Goal: Task Accomplishment & Management: Complete application form

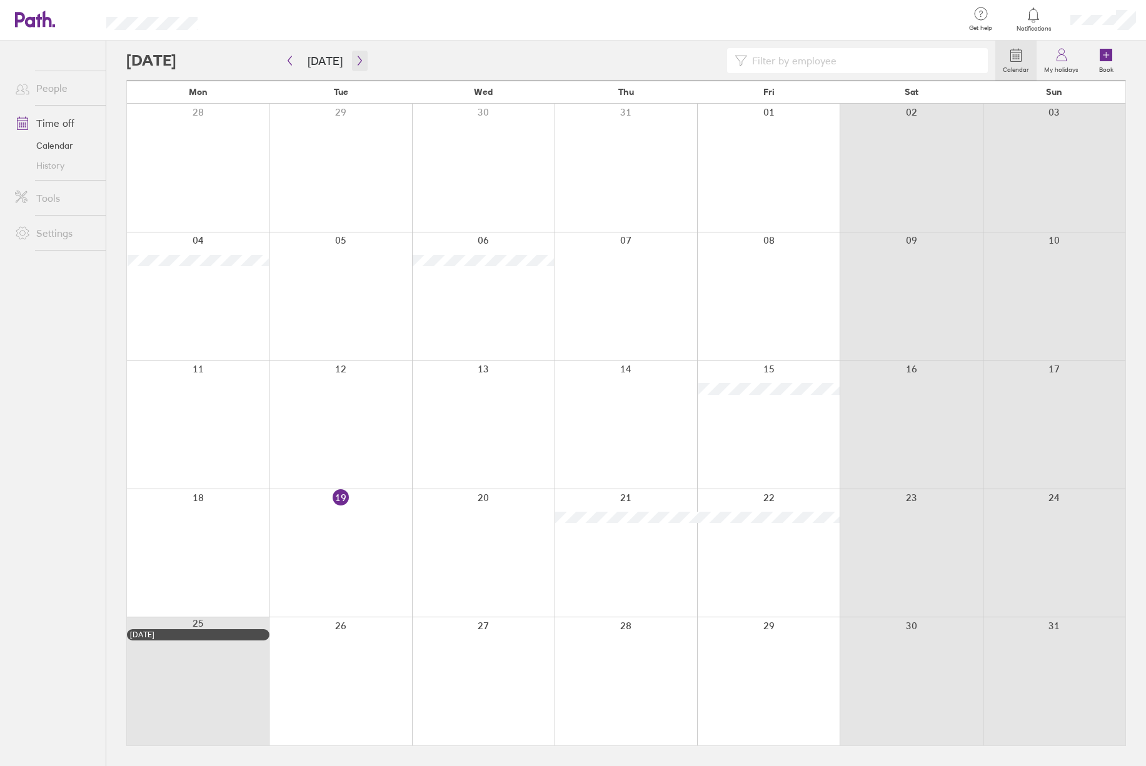
click at [358, 56] on icon "button" at bounding box center [360, 60] width 4 height 9
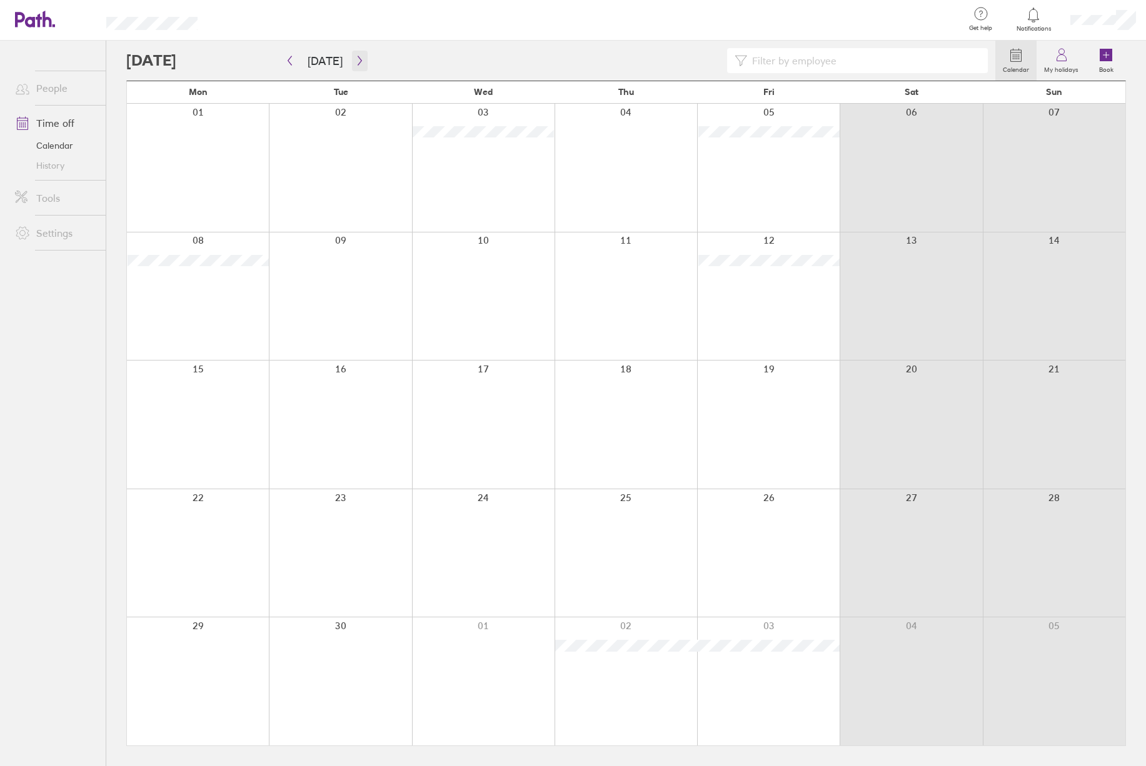
click at [355, 61] on icon "button" at bounding box center [359, 61] width 9 height 10
click at [175, 649] on div at bounding box center [198, 682] width 142 height 128
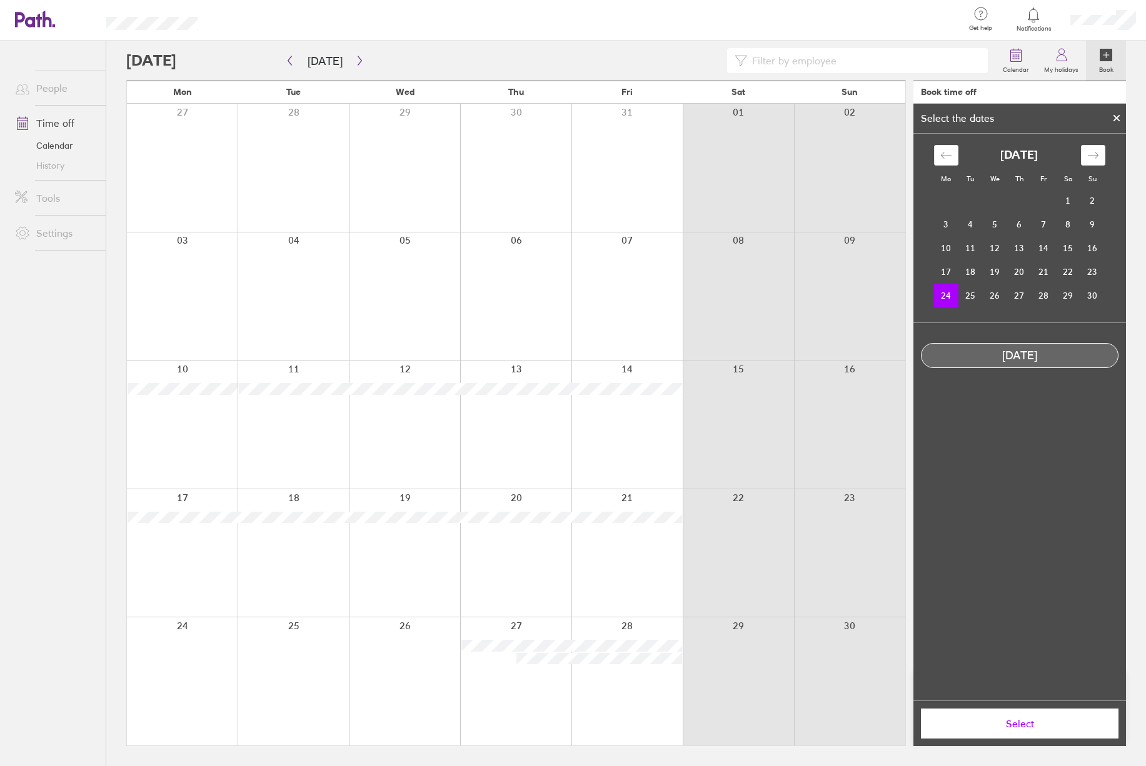
click at [1013, 736] on button "Select" at bounding box center [1020, 724] width 198 height 30
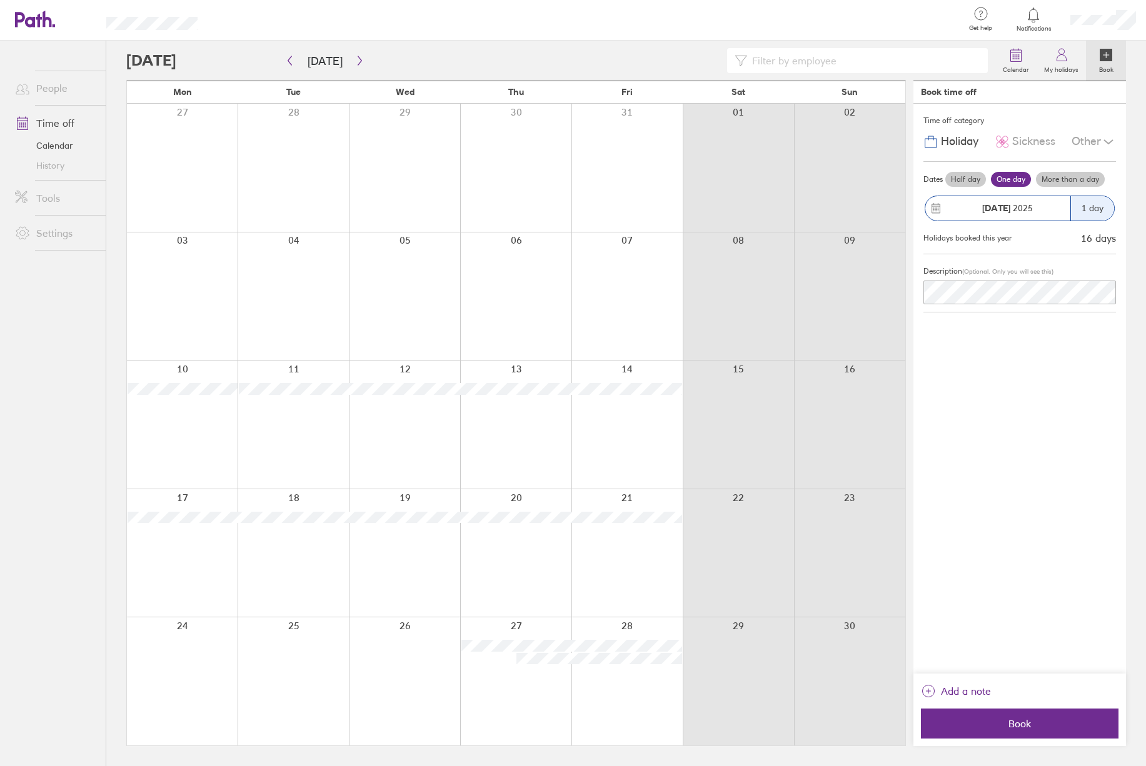
click at [953, 705] on div "Add a note" at bounding box center [1020, 695] width 198 height 28
click at [950, 720] on span "Book" at bounding box center [1020, 723] width 180 height 11
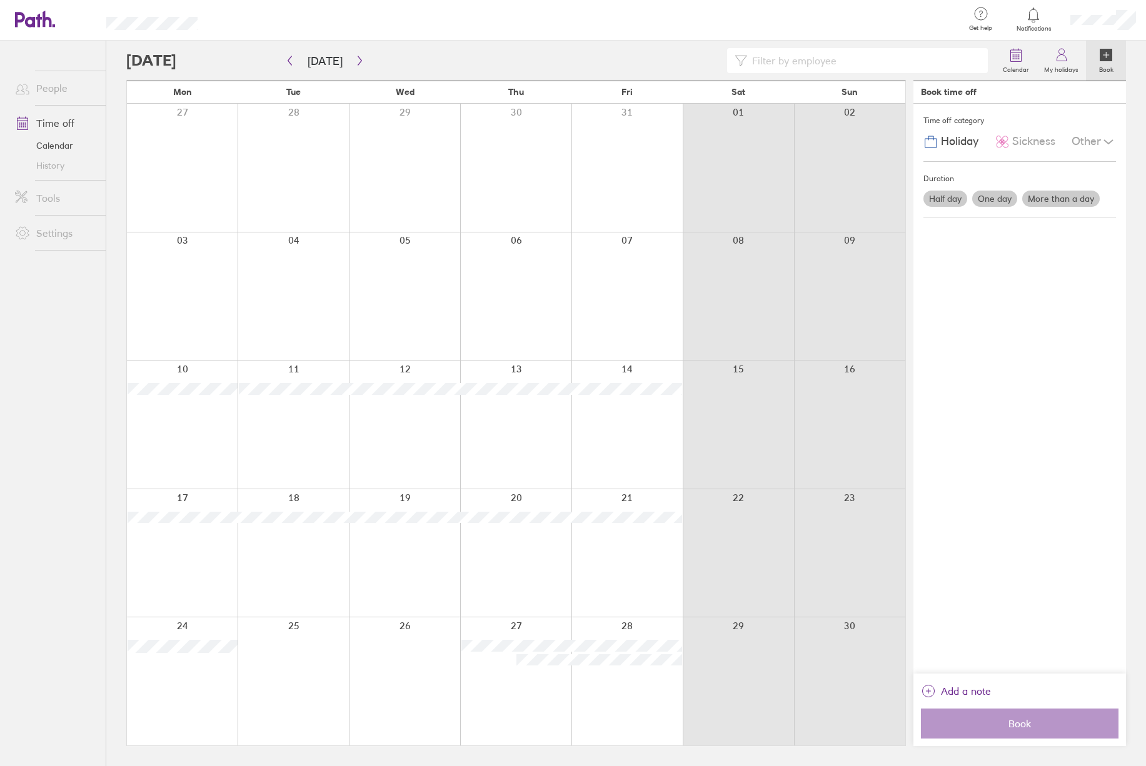
click at [1080, 29] on div at bounding box center [1103, 20] width 86 height 40
click at [1047, 53] on link "My profile" at bounding box center [1083, 57] width 125 height 32
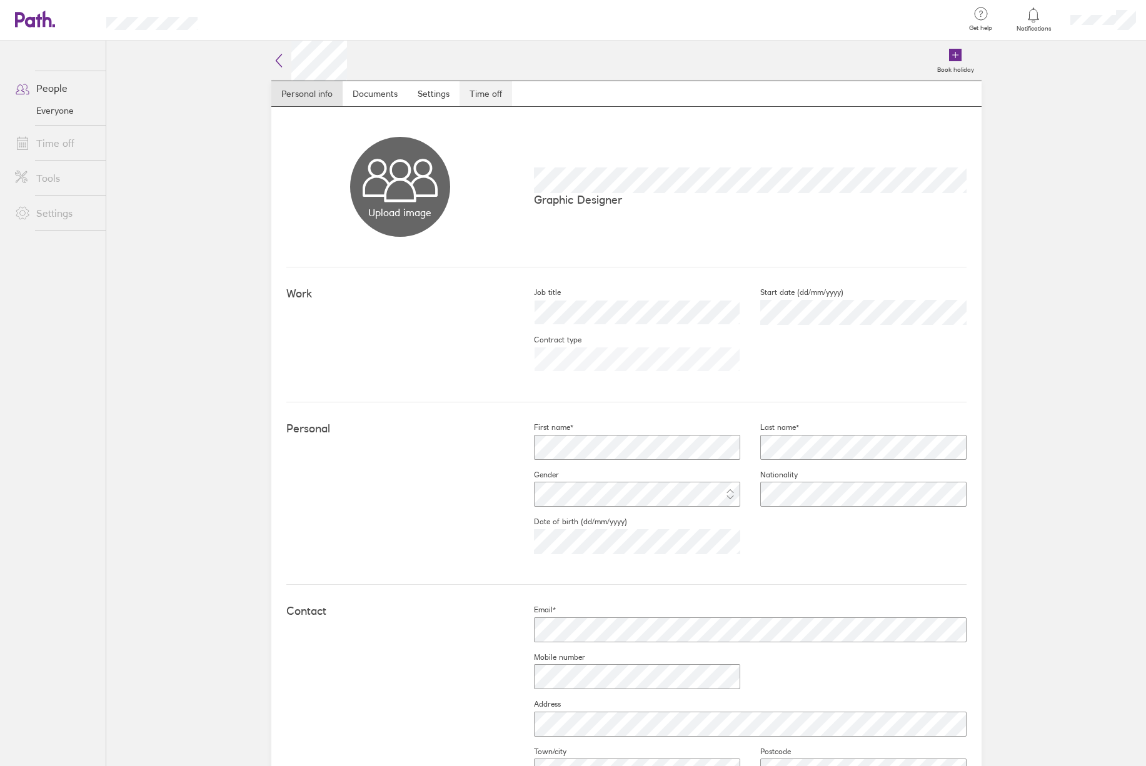
click at [484, 86] on link "Time off" at bounding box center [485, 93] width 53 height 25
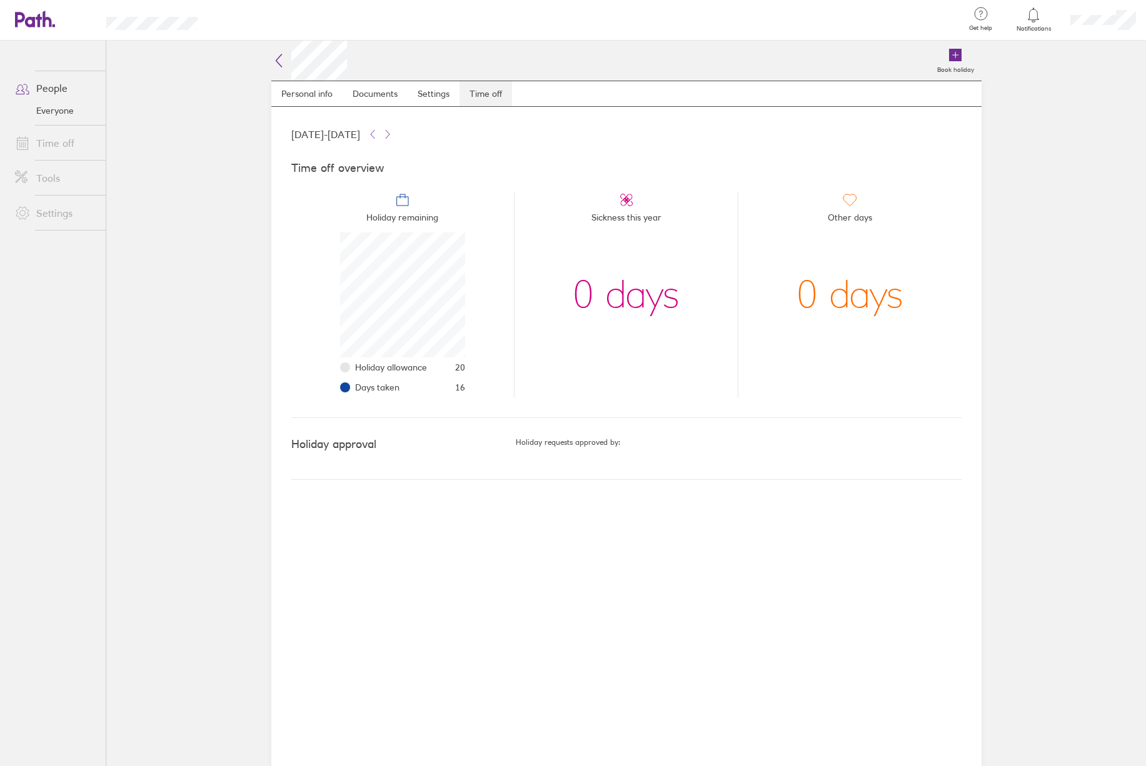
scroll to position [125, 125]
click at [64, 89] on div at bounding box center [573, 383] width 1146 height 766
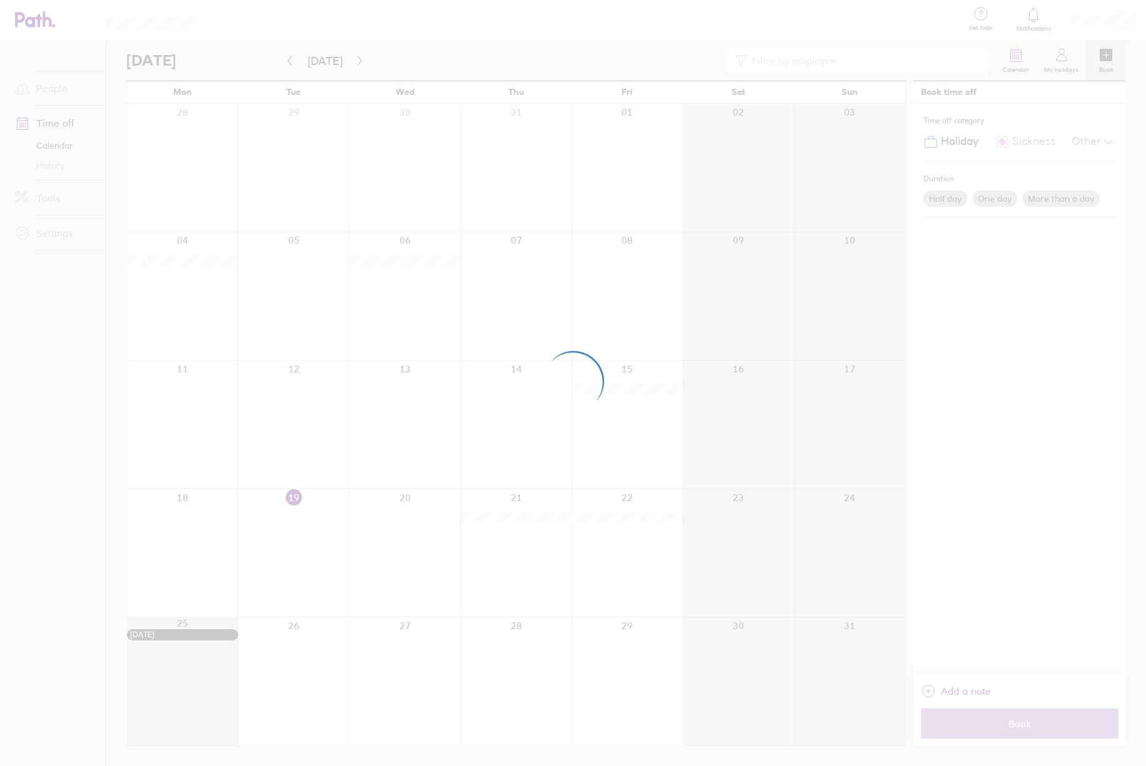
click at [348, 59] on div at bounding box center [573, 383] width 1146 height 766
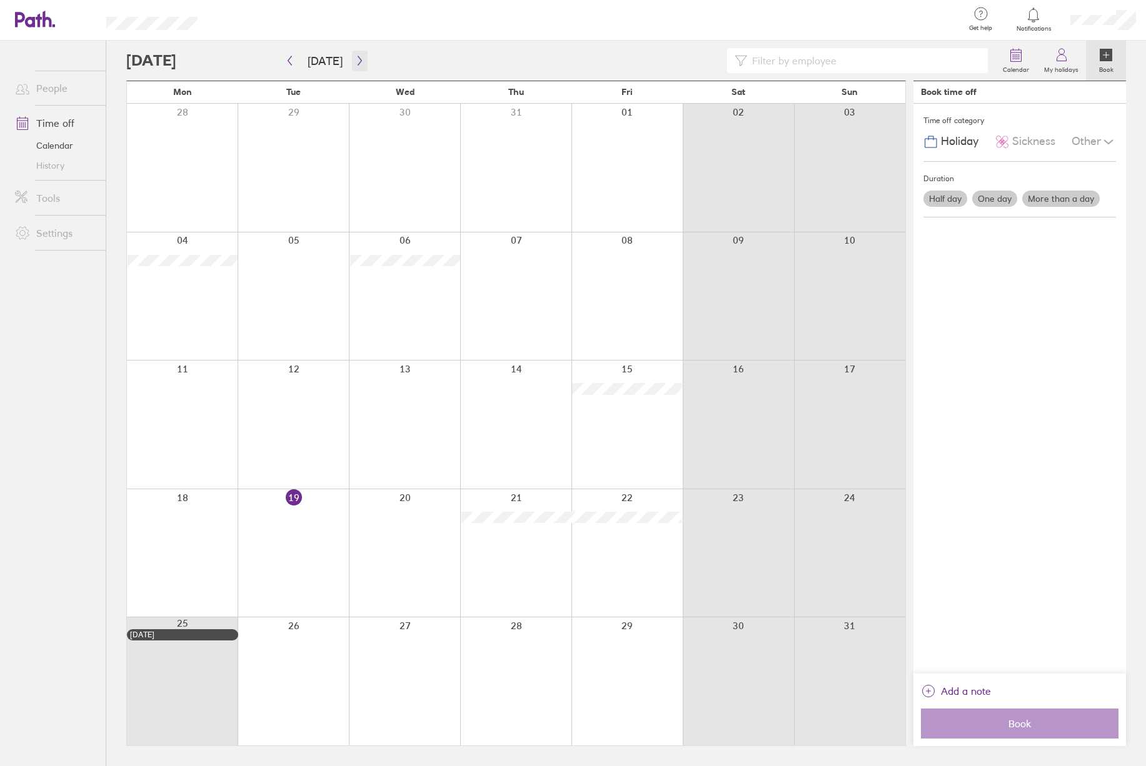
click at [358, 63] on icon "button" at bounding box center [360, 60] width 4 height 9
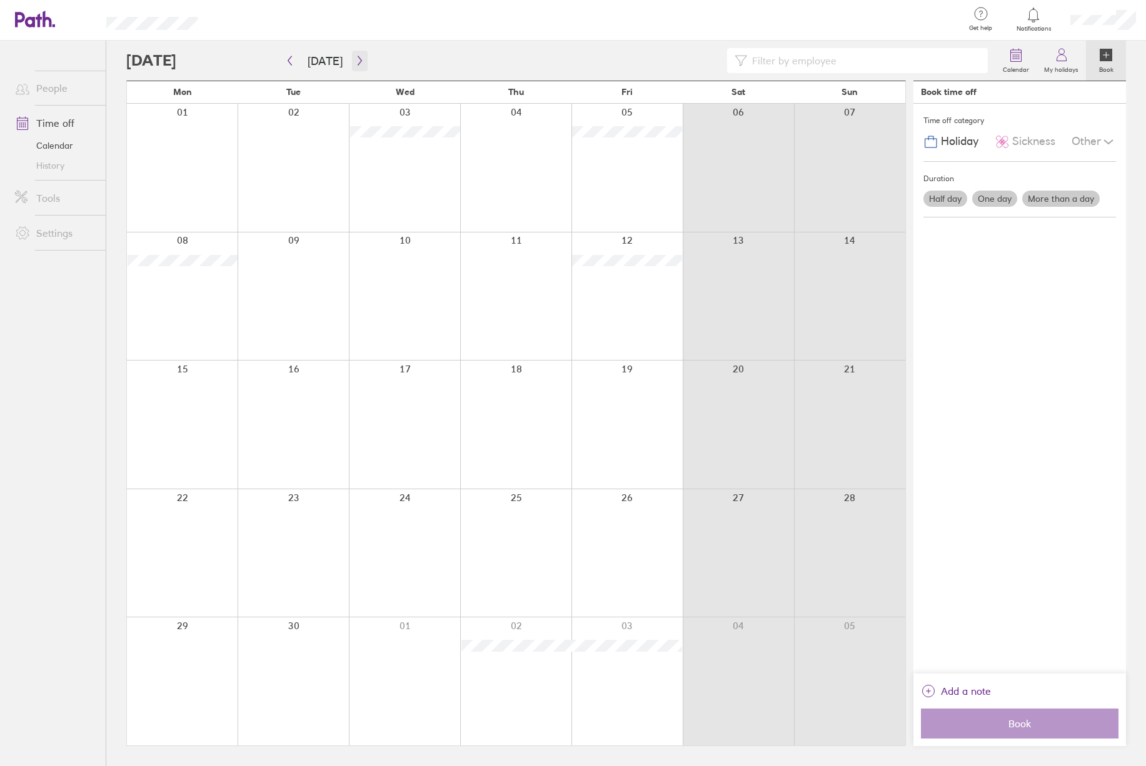
click at [355, 59] on icon "button" at bounding box center [359, 61] width 9 height 10
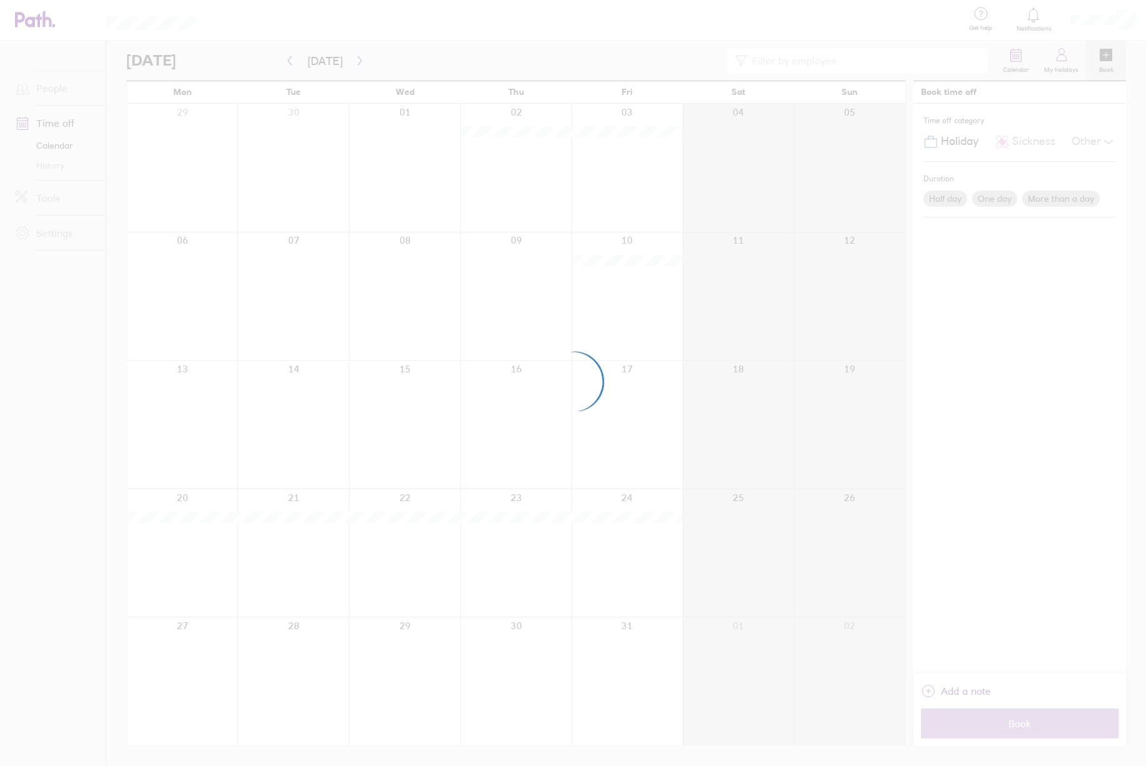
click at [355, 60] on div at bounding box center [573, 383] width 1146 height 766
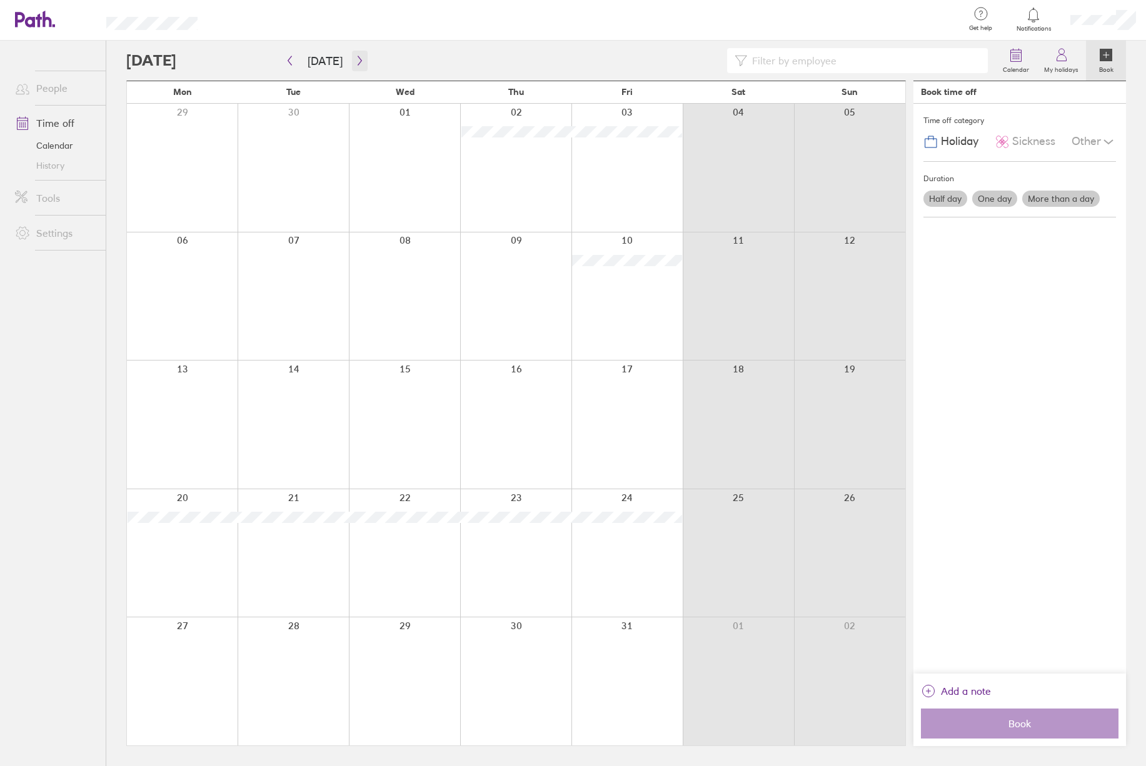
click at [355, 59] on icon "button" at bounding box center [359, 61] width 9 height 10
